Goal: Information Seeking & Learning: Check status

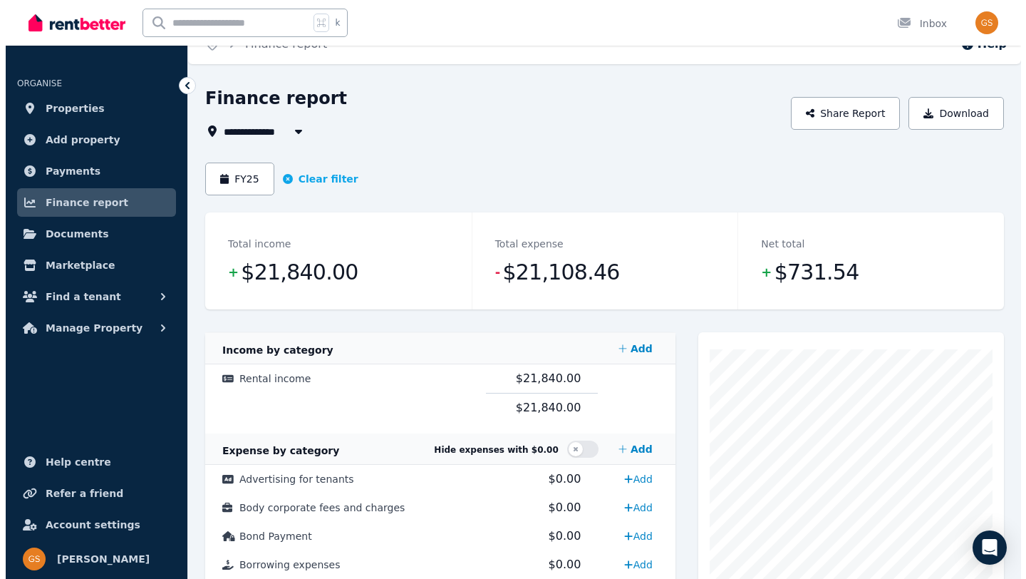
scroll to position [20, 0]
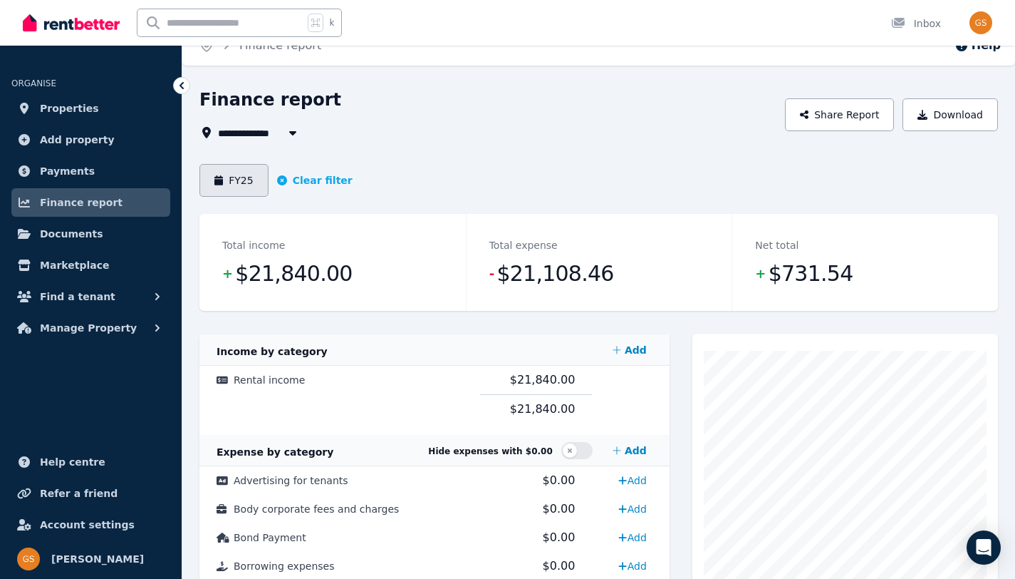
click at [258, 186] on button "FY25" at bounding box center [233, 180] width 69 height 33
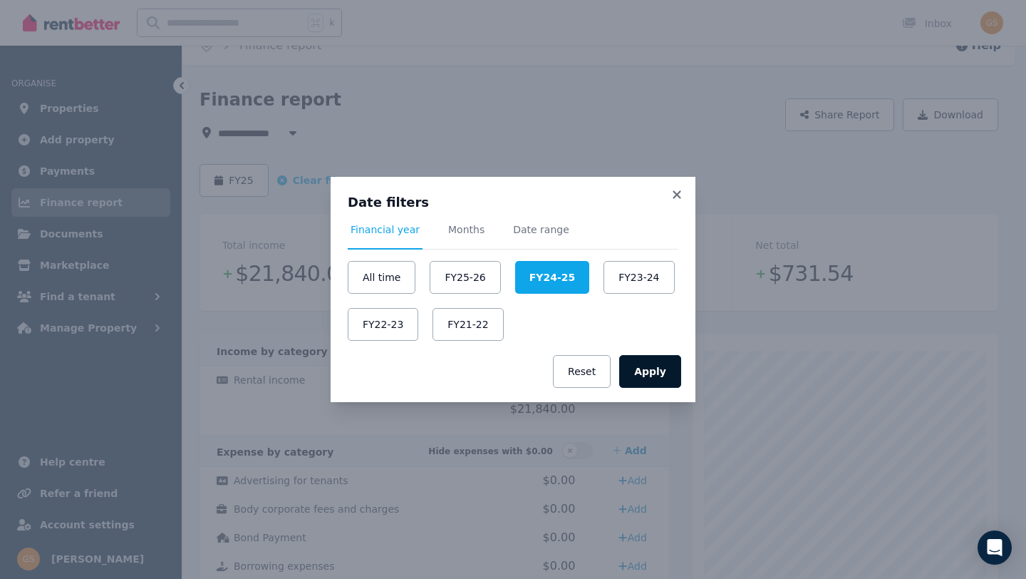
click at [641, 372] on button "Apply" at bounding box center [650, 371] width 62 height 33
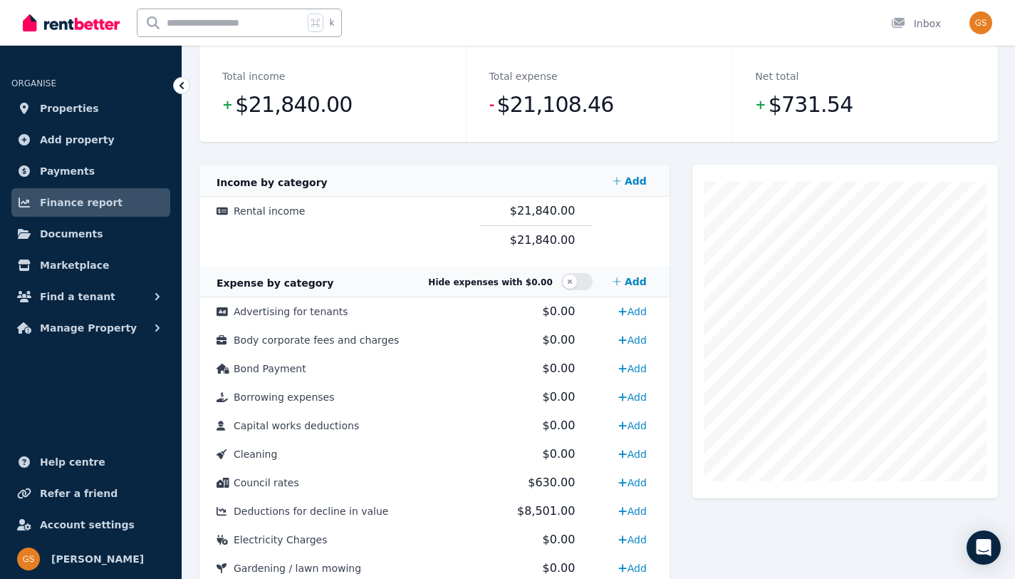
scroll to position [192, 0]
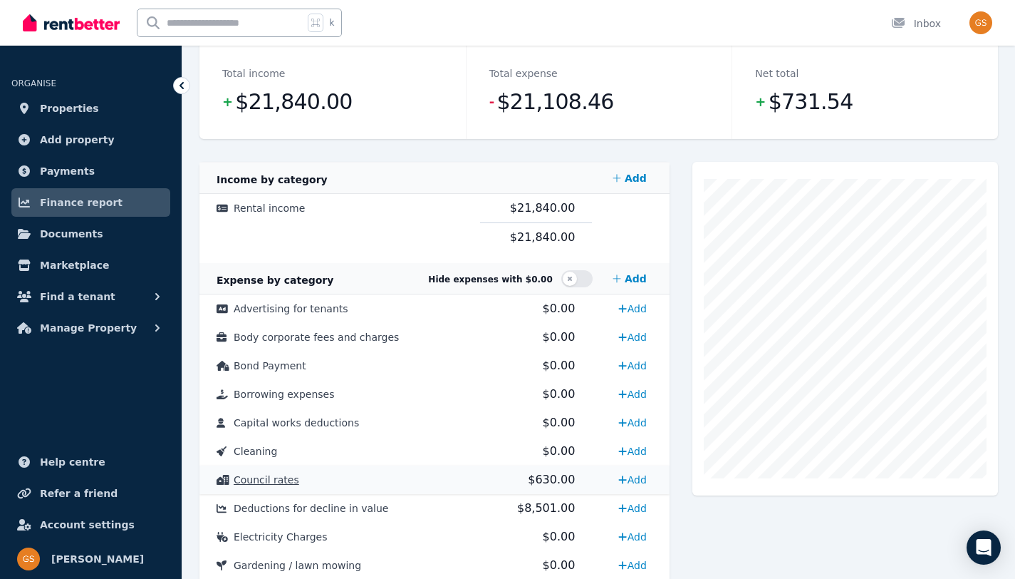
click at [286, 481] on span "Council rates" at bounding box center [267, 479] width 66 height 11
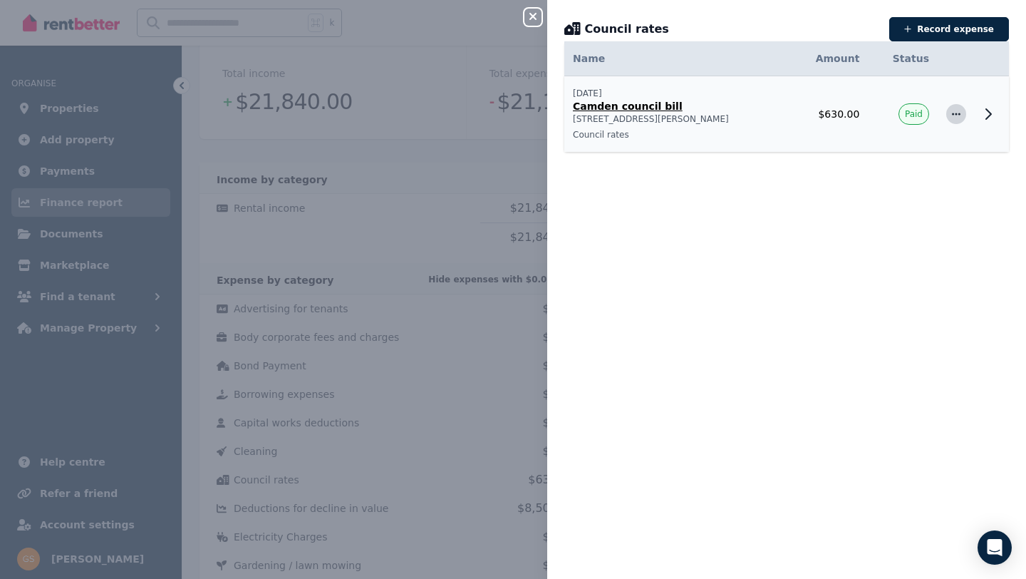
click at [950, 112] on icon "button" at bounding box center [955, 114] width 11 height 10
click at [930, 234] on div "Date Name Address Category Amount Status [DATE] [DATE] Camden council [GEOGRAPH…" at bounding box center [786, 309] width 479 height 503
click at [907, 119] on span "Paid" at bounding box center [914, 113] width 18 height 11
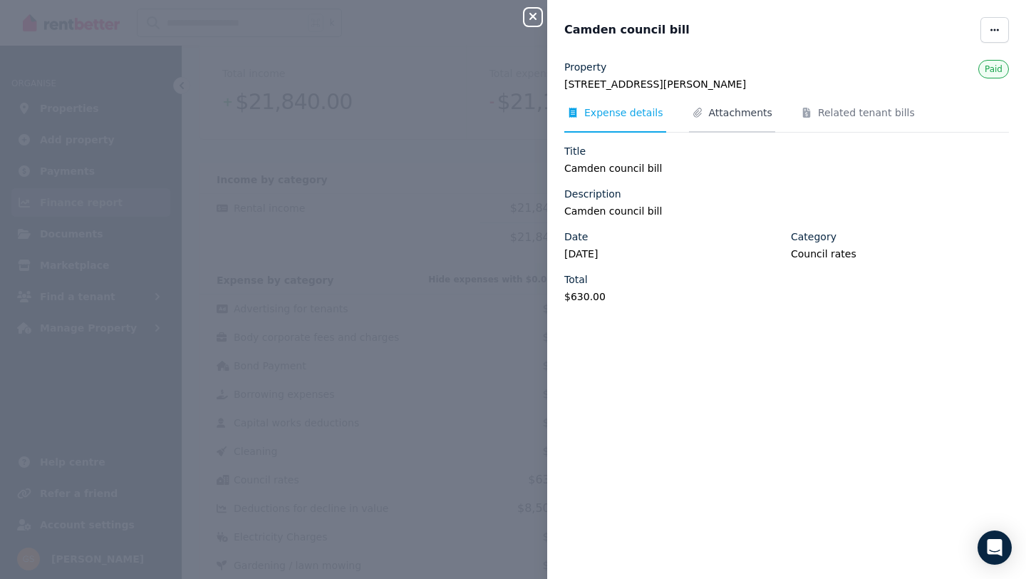
click at [755, 110] on span "Attachments" at bounding box center [740, 112] width 63 height 14
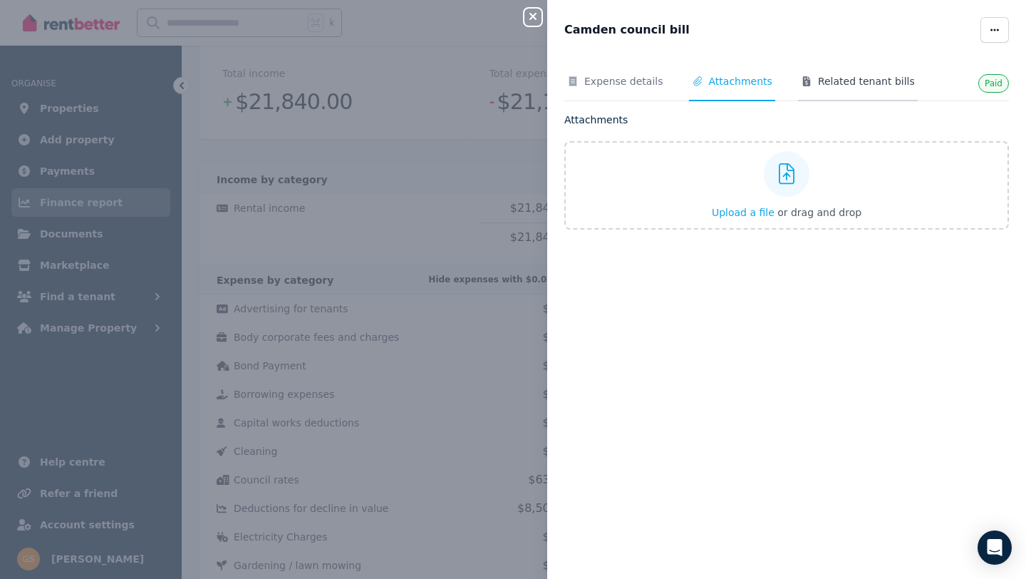
click at [829, 83] on span "Related tenant bills" at bounding box center [866, 81] width 97 height 14
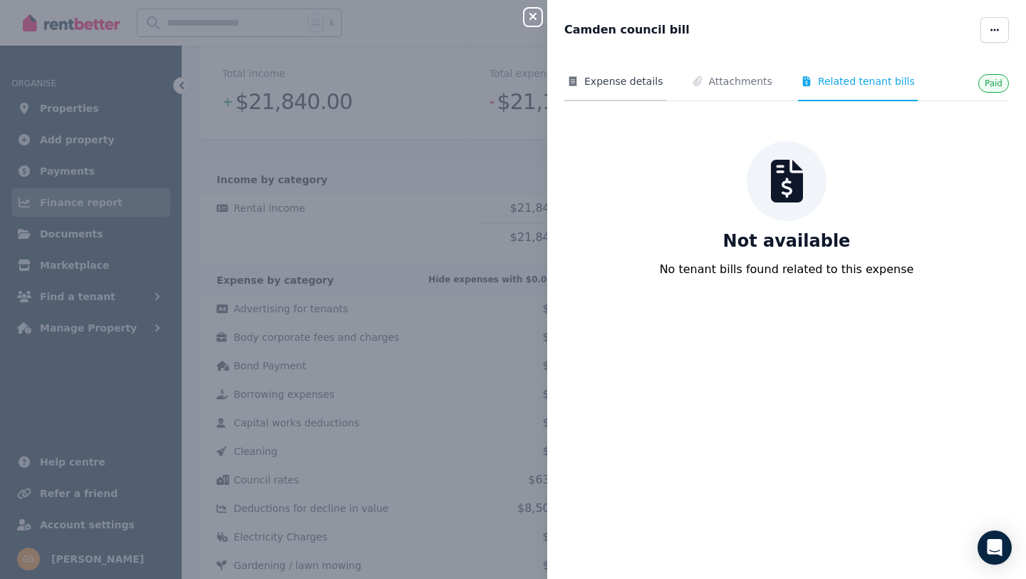
click at [636, 85] on span "Expense details" at bounding box center [623, 81] width 79 height 14
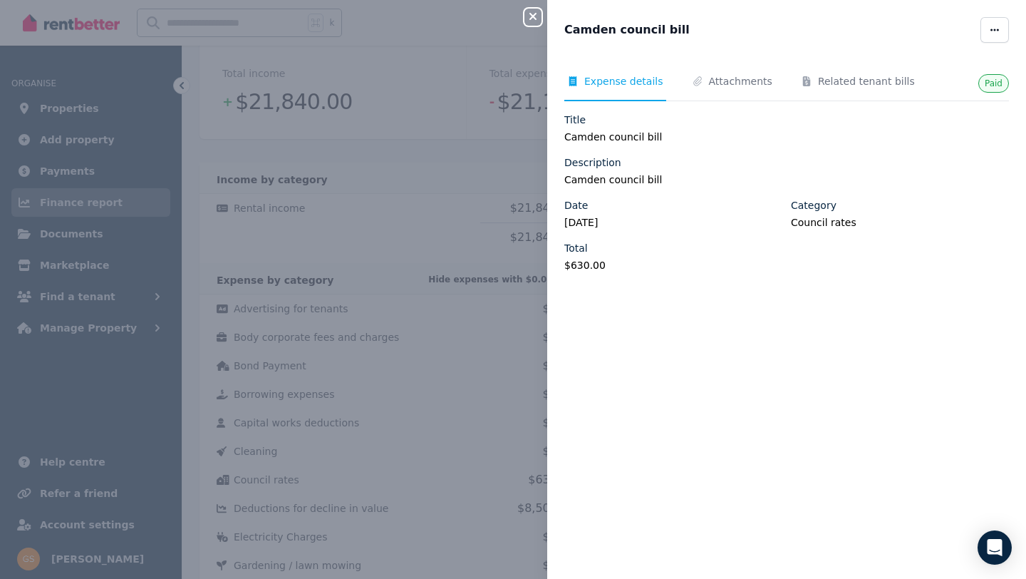
click at [534, 16] on icon "button" at bounding box center [532, 16] width 7 height 7
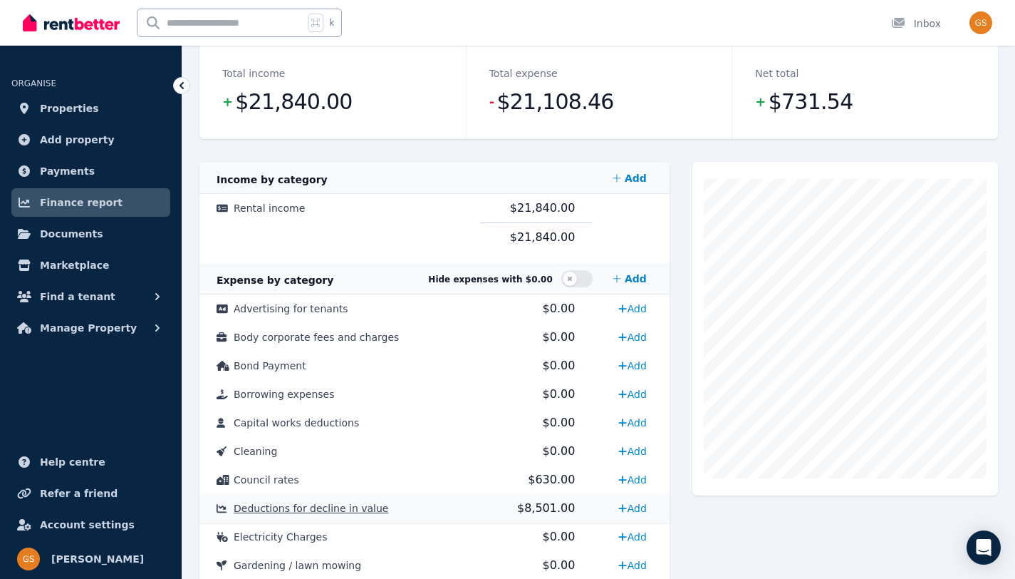
click at [549, 504] on span "$8,501.00" at bounding box center [546, 508] width 58 height 14
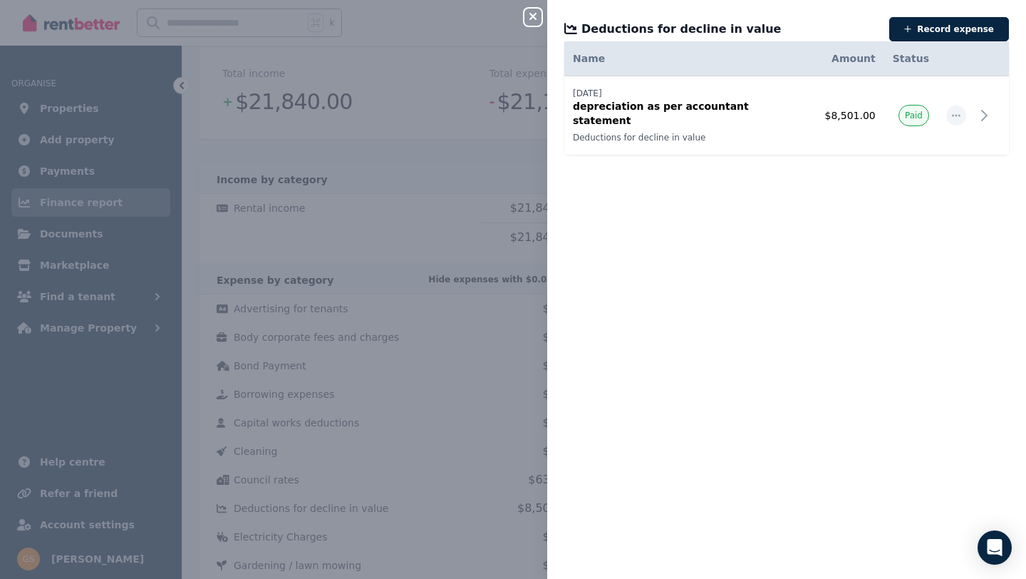
click at [467, 338] on div "Close panel Deductions for decline in value Record expense Date Name Address Ca…" at bounding box center [513, 289] width 1026 height 579
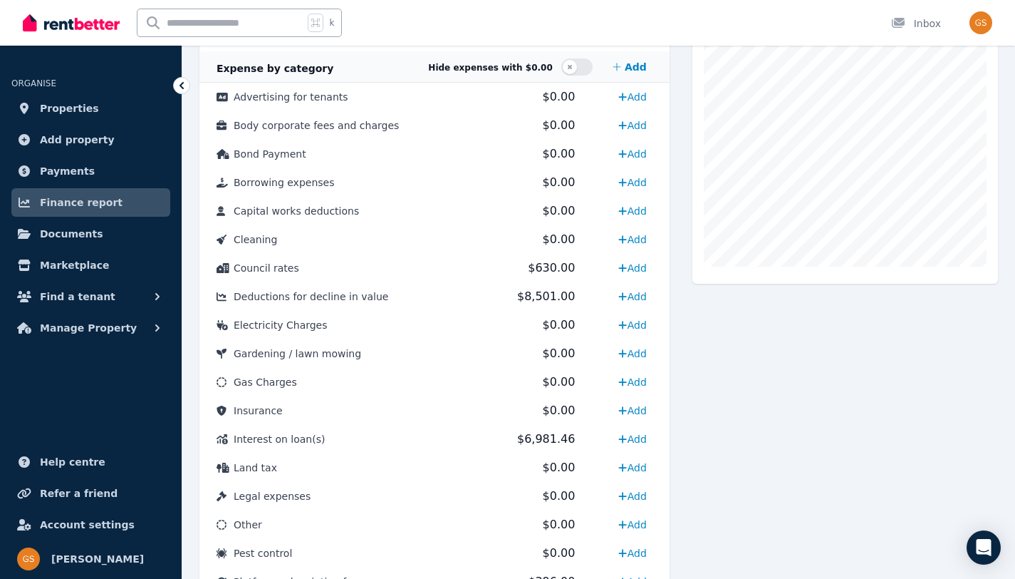
scroll to position [404, 0]
click at [535, 440] on span "$6,981.46" at bounding box center [546, 438] width 58 height 14
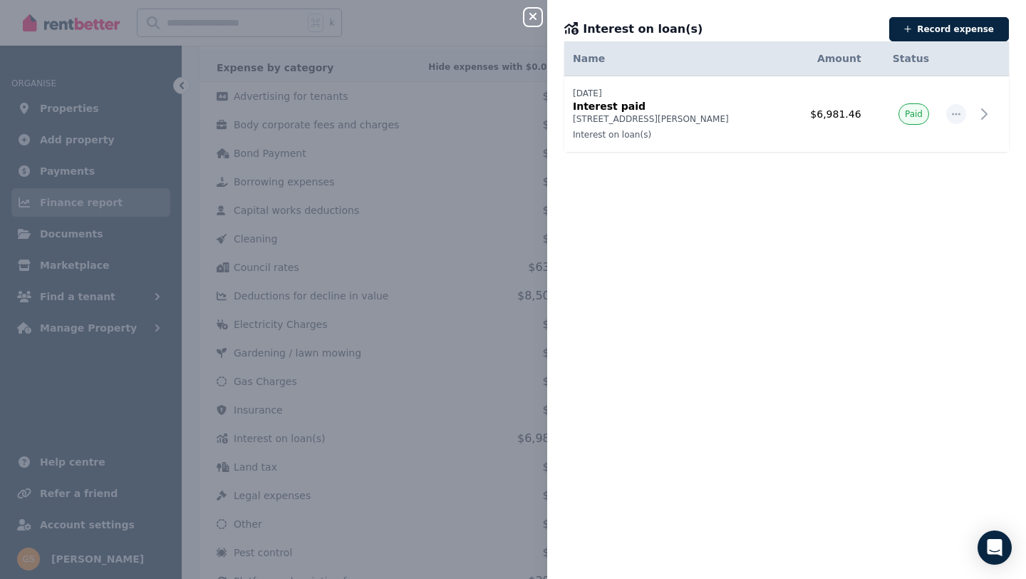
click at [748, 289] on div "Date Name Address Category Amount Status [DATE] [DATE] Interest [GEOGRAPHIC_DAT…" at bounding box center [786, 309] width 479 height 503
click at [950, 115] on icon "button" at bounding box center [955, 114] width 11 height 10
click at [980, 115] on icon at bounding box center [988, 113] width 17 height 17
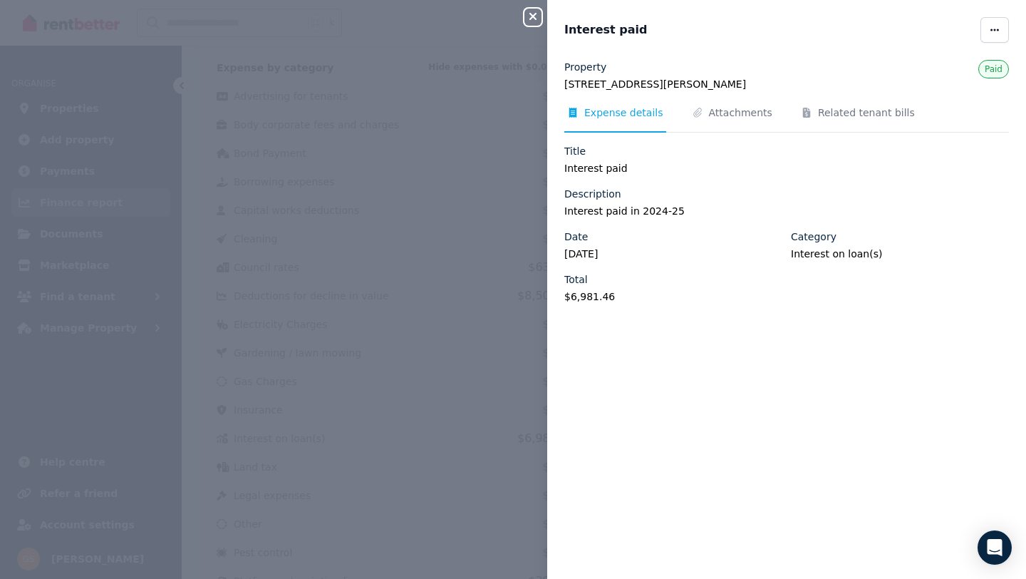
click at [462, 383] on div "Close panel Interest paid Property [STREET_ADDRESS][GEOGRAPHIC_DATA][PERSON_NAM…" at bounding box center [513, 289] width 1026 height 579
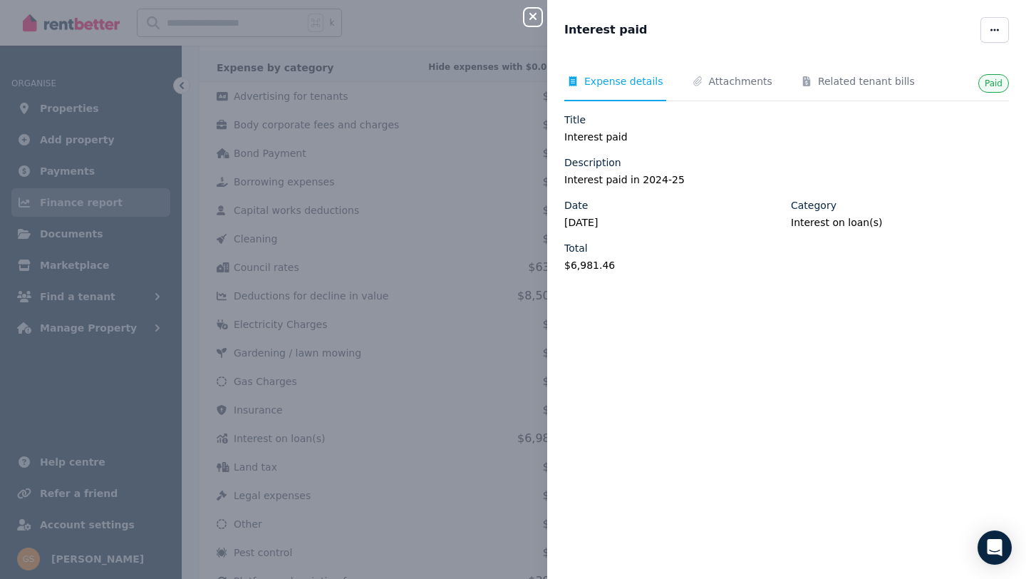
click at [465, 395] on div "Close panel Interest paid Paid Expense details Attachments Related tenant bills…" at bounding box center [513, 289] width 1026 height 579
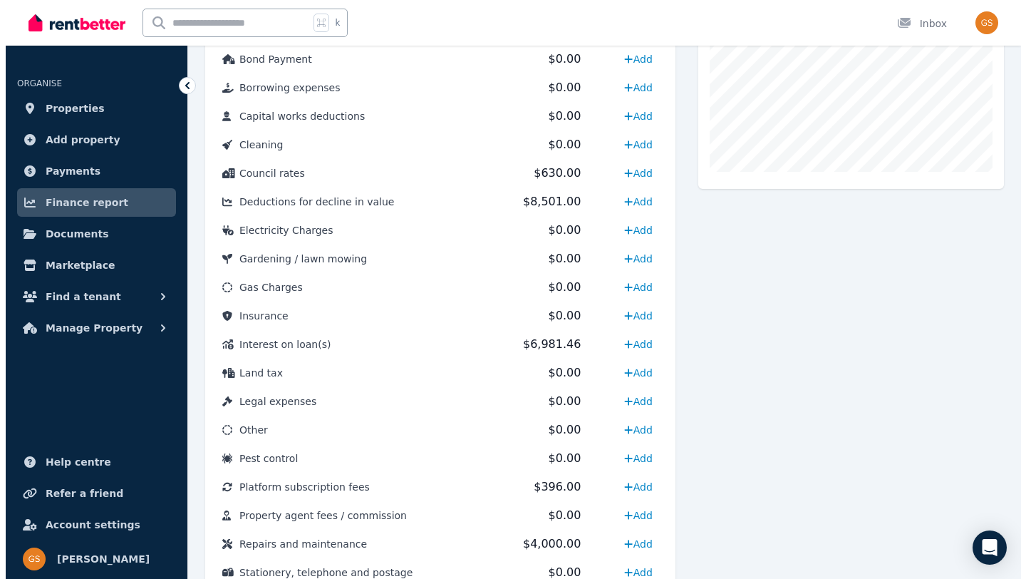
scroll to position [499, 0]
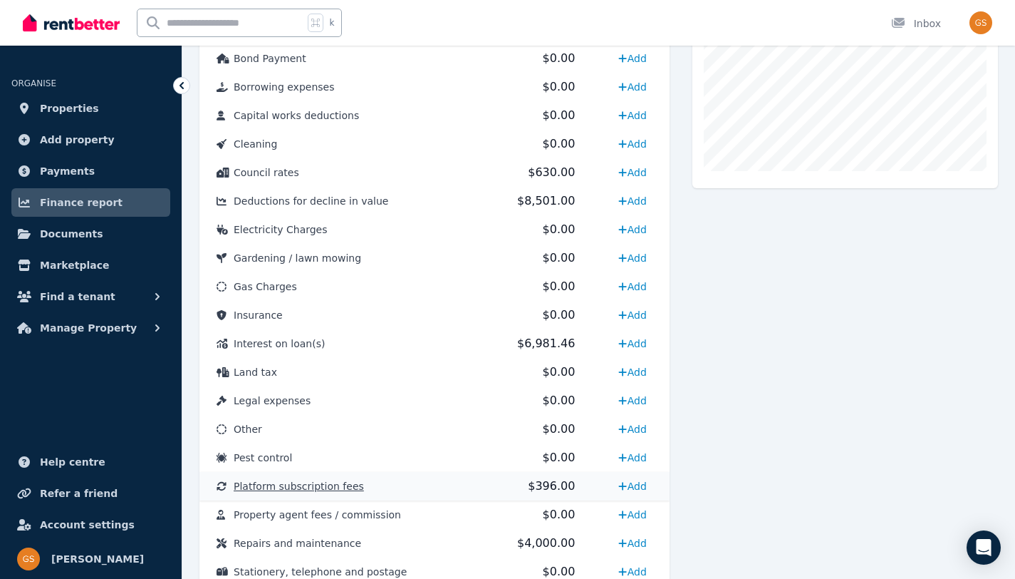
click at [359, 484] on td "Platform subscription fees" at bounding box center [339, 486] width 281 height 28
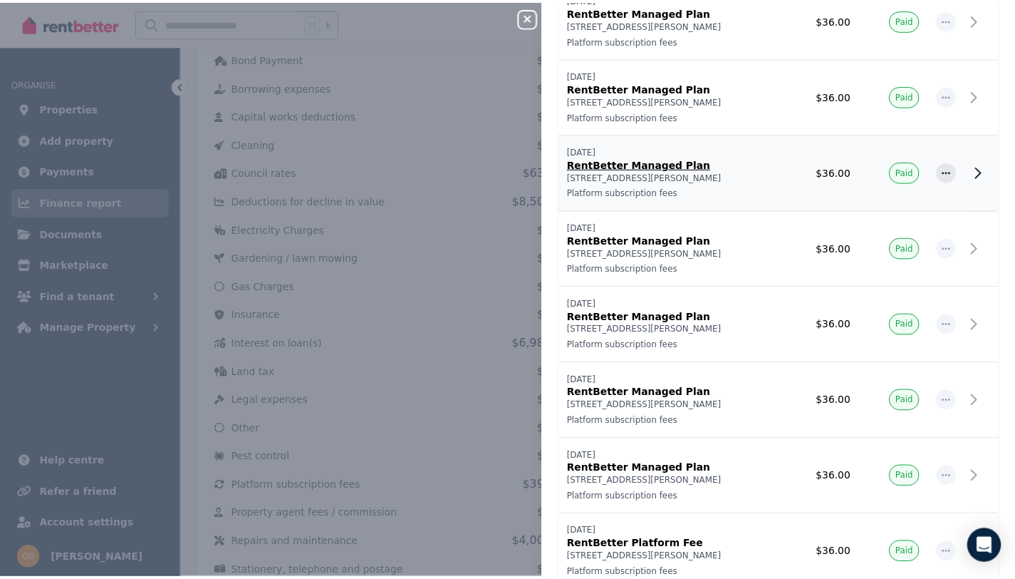
scroll to position [378, 0]
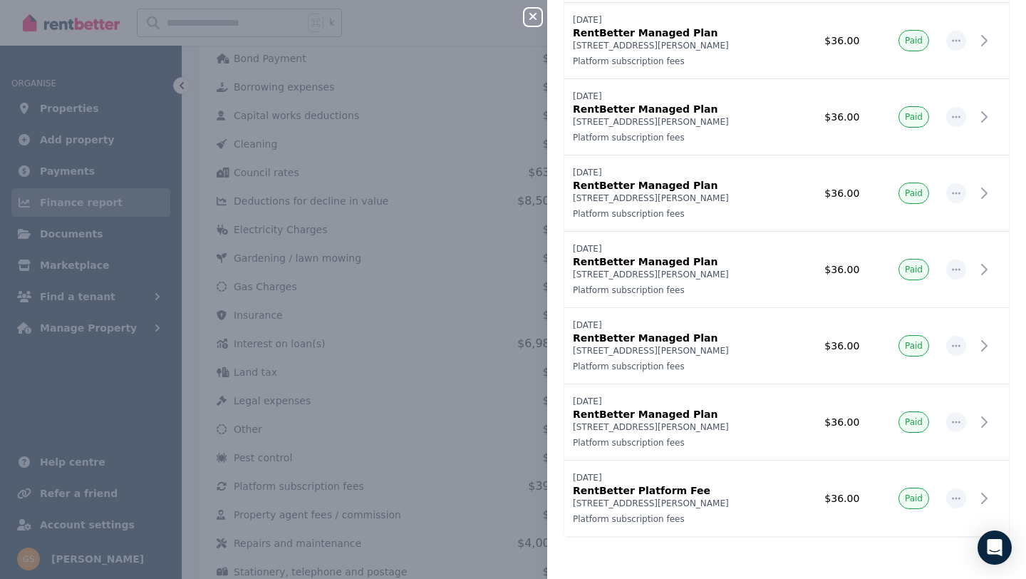
click at [503, 432] on div "Close panel Platform subscription fees Record expense Date Name Address Categor…" at bounding box center [513, 289] width 1026 height 579
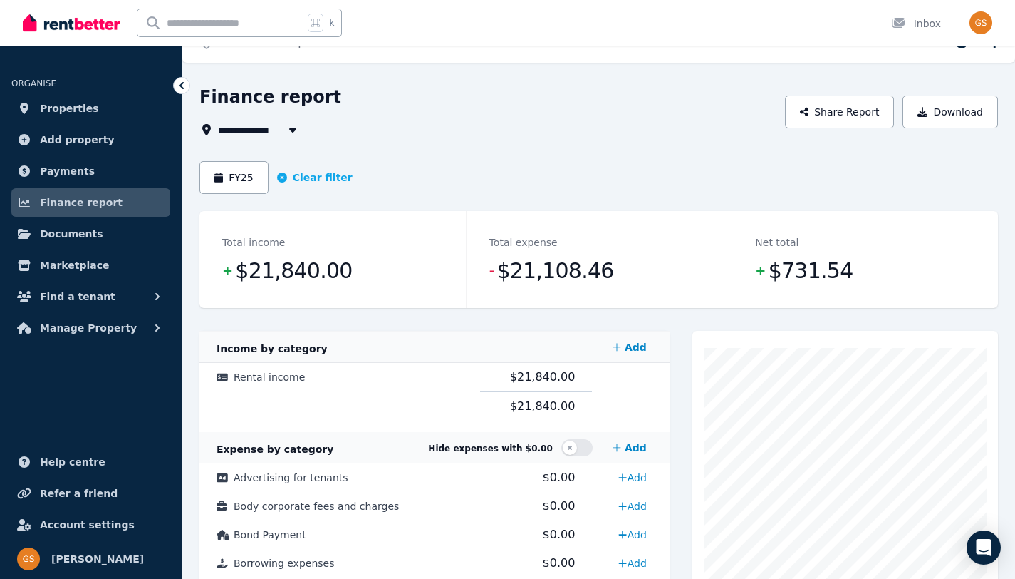
scroll to position [0, 0]
